Goal: Task Accomplishment & Management: Use online tool/utility

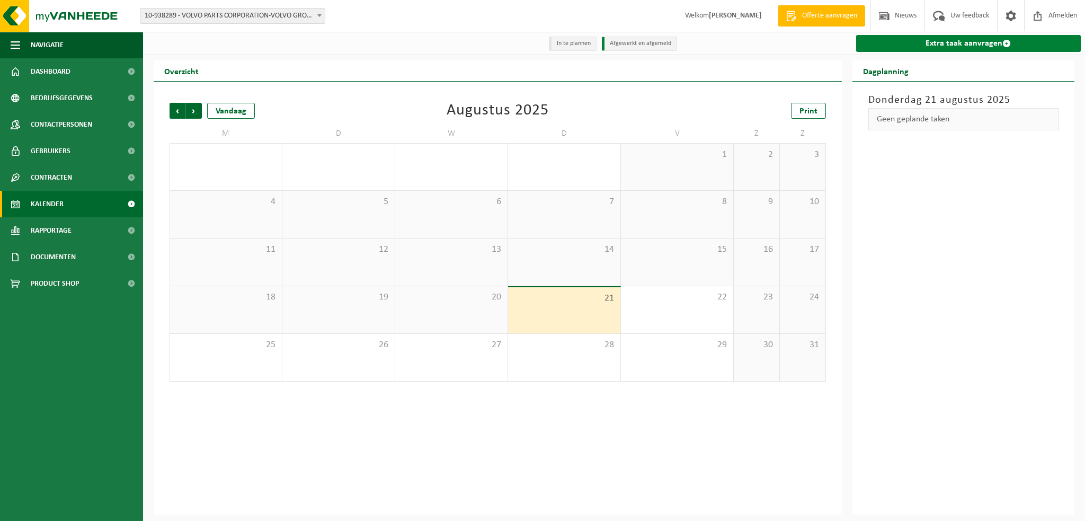
click at [935, 39] on link "Extra taak aanvragen" at bounding box center [968, 43] width 225 height 17
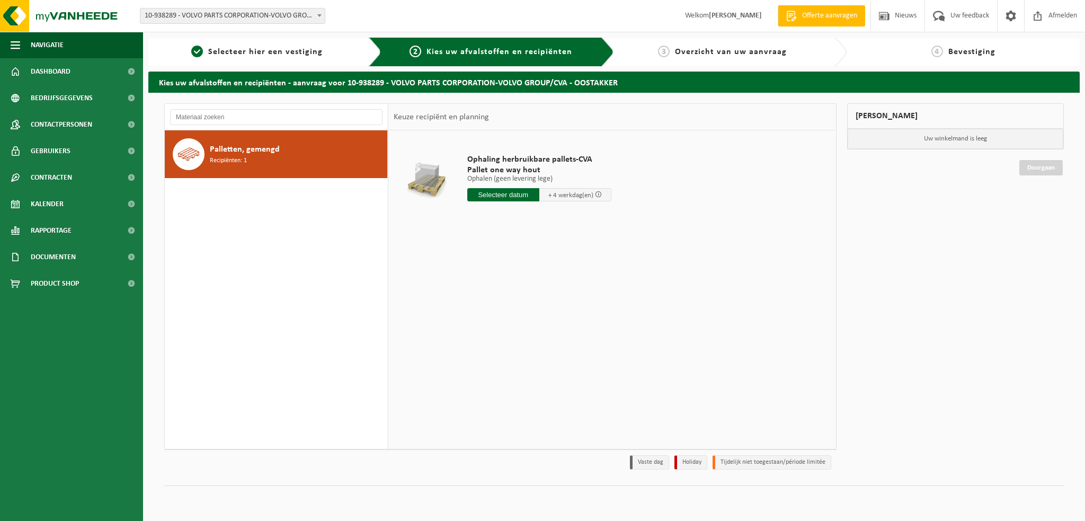
click at [282, 277] on div "Palletten, gemengd Recipiënten: 1" at bounding box center [277, 289] width 224 height 319
